Goal: Information Seeking & Learning: Learn about a topic

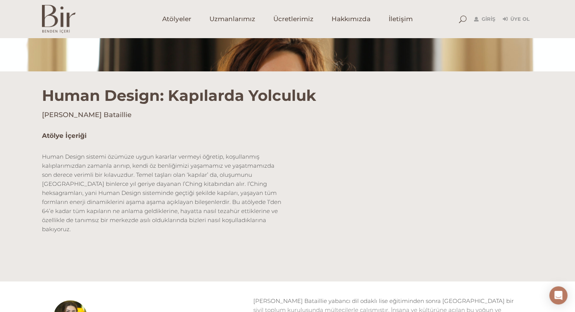
scroll to position [171, 0]
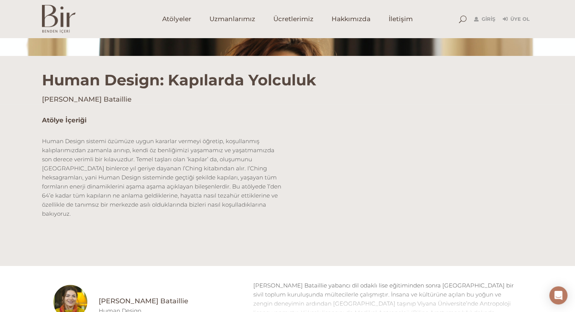
click at [56, 26] on img at bounding box center [59, 19] width 34 height 28
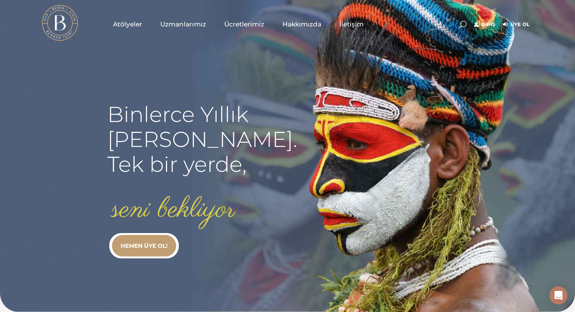
type input "[EMAIL_ADDRESS][DOMAIN_NAME]"
click at [490, 23] on link "Giriş" at bounding box center [484, 24] width 21 height 9
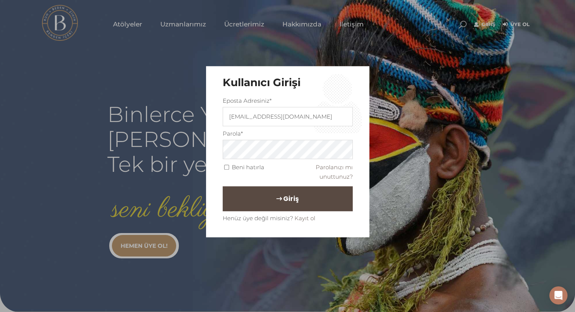
click at [260, 198] on button "Giriş" at bounding box center [288, 198] width 130 height 25
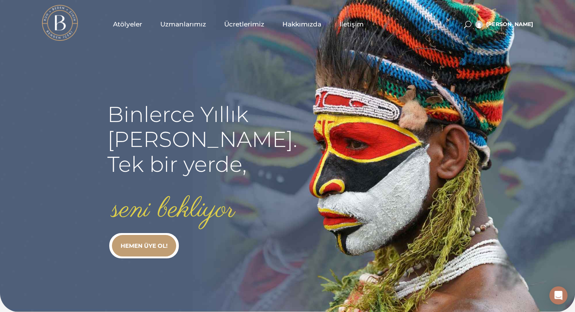
click at [124, 28] on span "Atölyeler" at bounding box center [127, 24] width 29 height 9
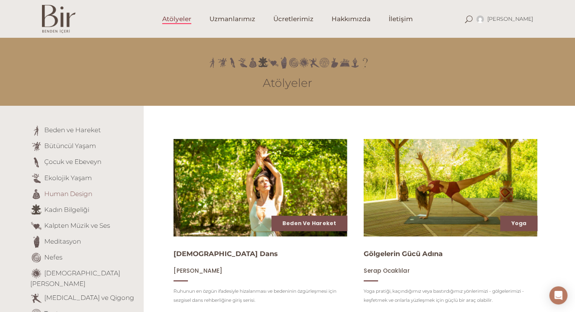
click at [73, 195] on link "Human Design" at bounding box center [68, 194] width 48 height 8
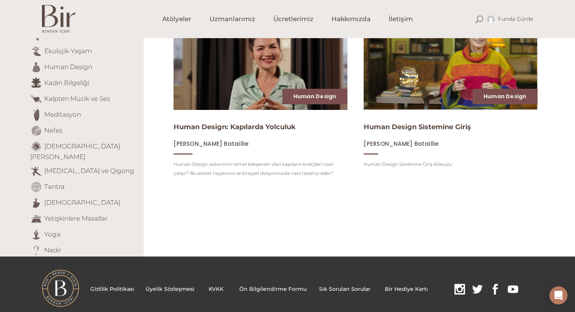
scroll to position [128, 0]
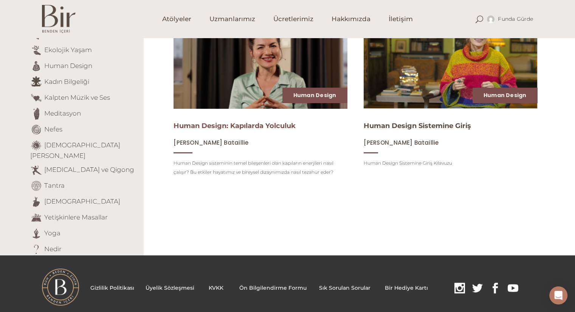
click at [231, 130] on link "Human Design: Kapılarda Yolculuk" at bounding box center [234, 126] width 122 height 8
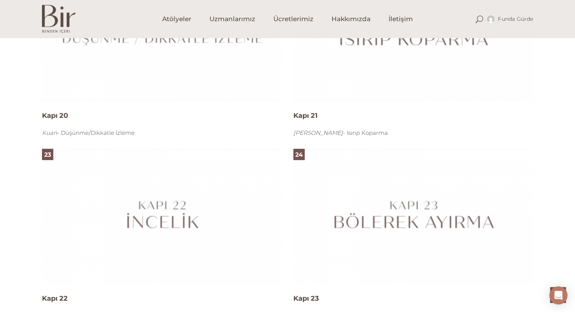
scroll to position [2300, 0]
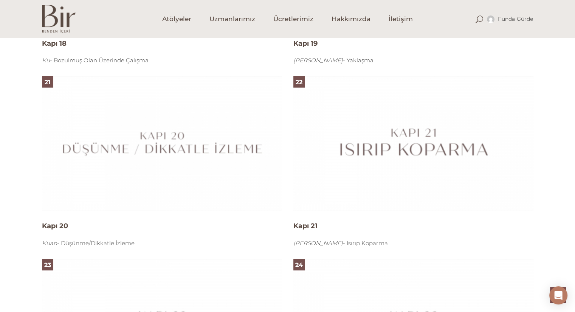
click at [352, 150] on img at bounding box center [413, 143] width 240 height 135
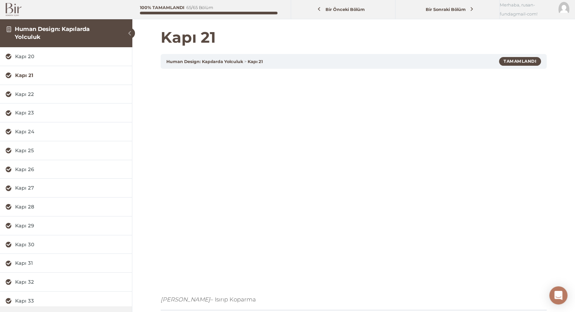
click at [127, 31] on span at bounding box center [129, 33] width 11 height 11
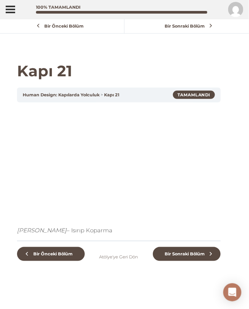
click at [79, 284] on div "Bir Önceki Bölüm Atölye'ye Geri Dön Bir Sonraki Bölüm" at bounding box center [118, 262] width 203 height 43
click at [195, 76] on h1 "Kapı 21" at bounding box center [118, 71] width 203 height 18
click at [186, 257] on span "Bir Sonraki Bölüm" at bounding box center [184, 253] width 49 height 5
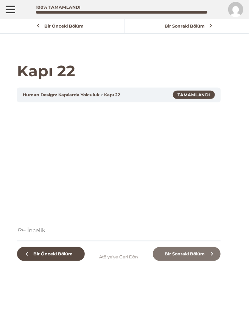
click at [183, 257] on span "Bir Sonraki Bölüm" at bounding box center [184, 253] width 49 height 5
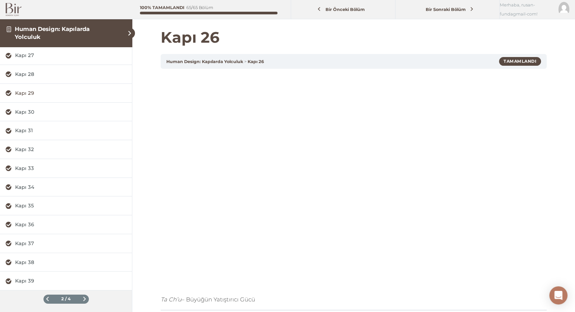
scroll to position [104, 0]
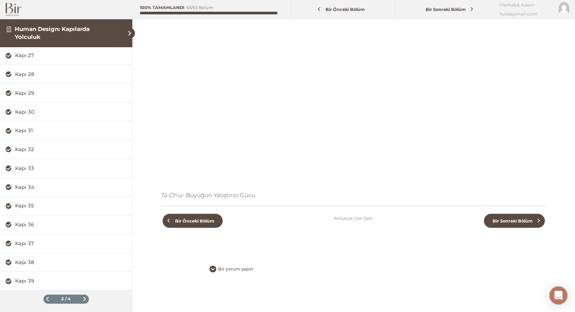
click at [82, 298] on span at bounding box center [84, 299] width 4 height 4
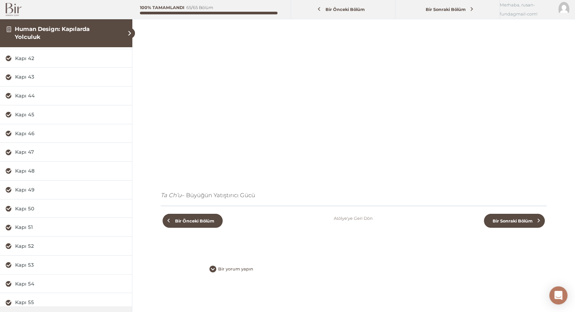
scroll to position [0, 0]
click at [30, 56] on div "Kapı 40" at bounding box center [70, 56] width 111 height 7
